Goal: Check status: Check status

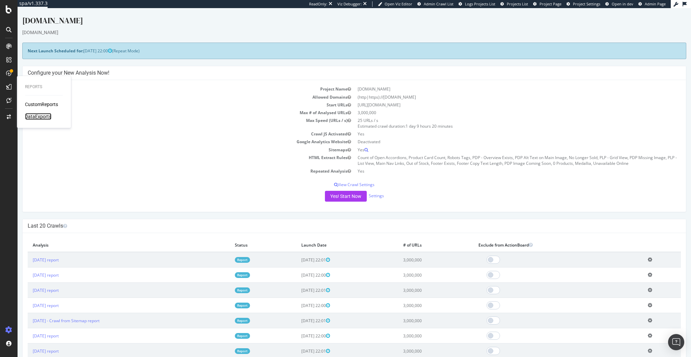
click at [41, 115] on div "DataExports" at bounding box center [38, 116] width 26 height 7
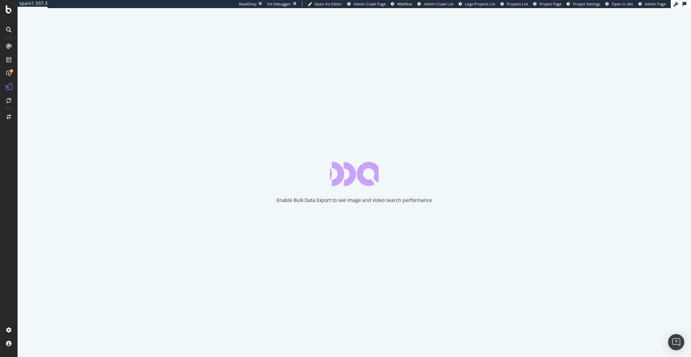
click at [197, 85] on div "Enable Bulk Data Export to see image and video search performance" at bounding box center [355, 182] width 674 height 349
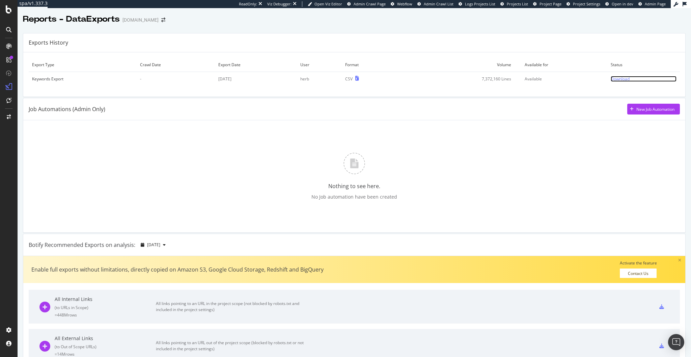
click at [617, 79] on div "Download" at bounding box center [620, 79] width 19 height 6
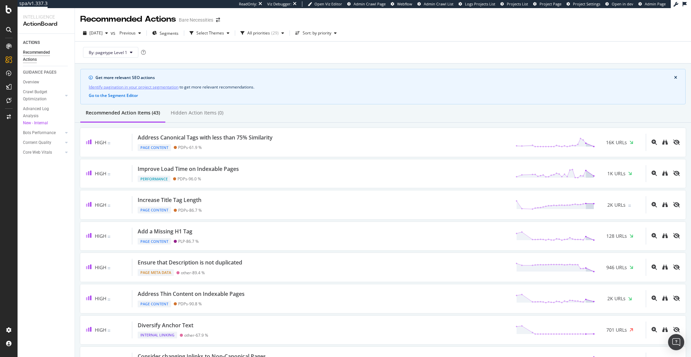
click at [328, 86] on div "Identify pagination in your project segmentation to get more relevant recommend…" at bounding box center [383, 86] width 589 height 7
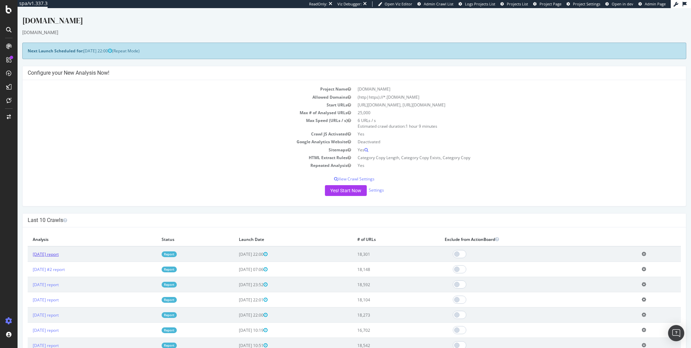
click at [56, 255] on link "2025 Aug. 27th report" at bounding box center [46, 254] width 26 height 6
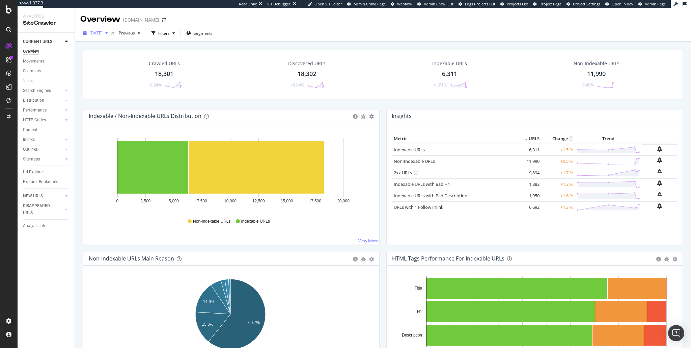
click at [103, 35] on span "[DATE]" at bounding box center [95, 33] width 13 height 6
click at [107, 90] on div "[DATE]" at bounding box center [107, 88] width 35 height 6
